Goal: Task Accomplishment & Management: Use online tool/utility

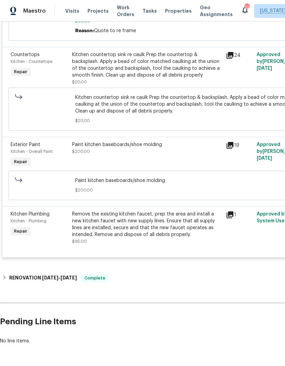
scroll to position [407, 0]
click at [153, 227] on div "Remove the existing kitchen faucet, prep the area and install a new kitchen fau…" at bounding box center [147, 224] width 150 height 27
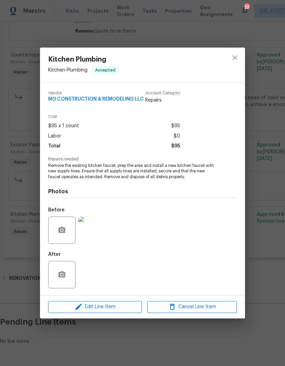
click at [267, 256] on div "Kitchen Plumbing Kitchen - Plumbing Accepted Vendor MG CONSTRUCTION & REMODELIN…" at bounding box center [142, 183] width 285 height 366
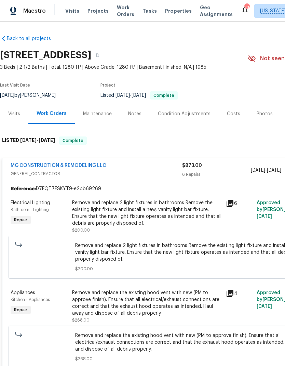
scroll to position [0, 0]
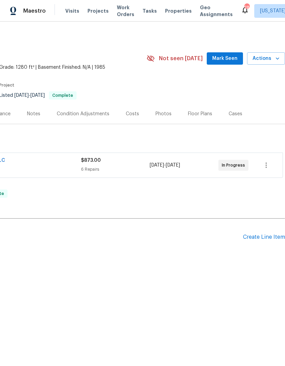
scroll to position [0, 101]
click at [134, 166] on div "6 Repairs" at bounding box center [115, 169] width 69 height 7
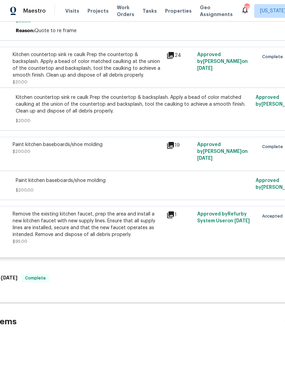
scroll to position [407, 59]
click at [149, 225] on div "Remove the existing kitchen faucet, prep the area and install a new kitchen fau…" at bounding box center [88, 224] width 150 height 27
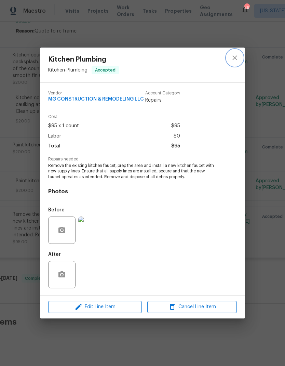
click at [235, 60] on icon "close" at bounding box center [235, 58] width 8 height 8
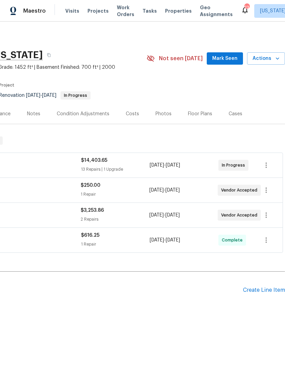
scroll to position [0, 101]
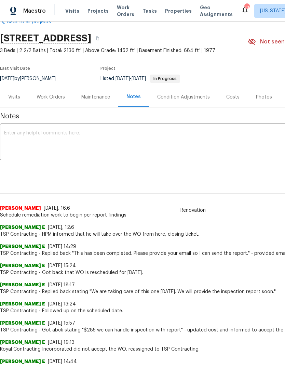
scroll to position [17, 0]
